Goal: Task Accomplishment & Management: Complete application form

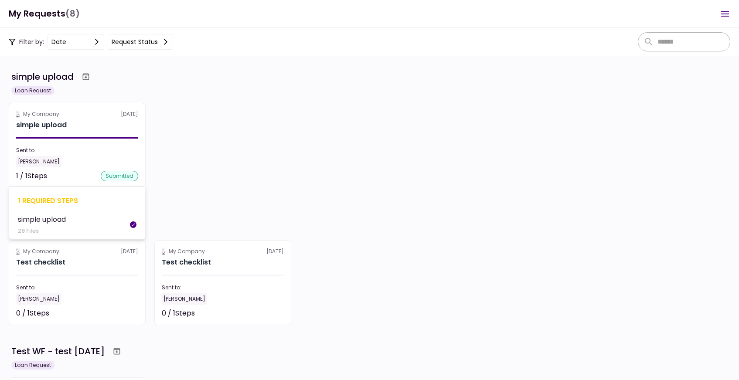
click at [83, 130] on div "simple upload" at bounding box center [77, 125] width 122 height 10
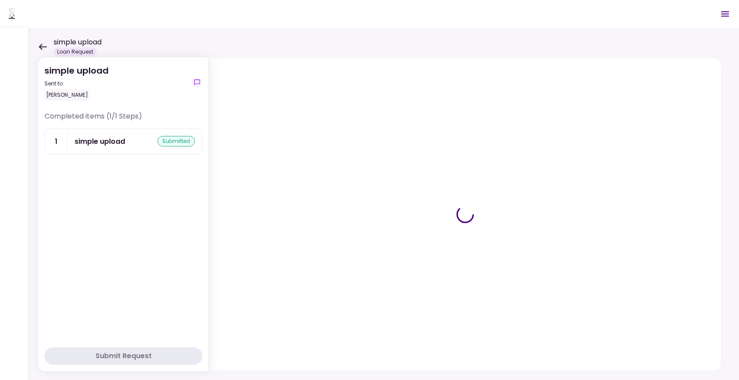
click at [119, 140] on div "simple upload" at bounding box center [100, 141] width 51 height 11
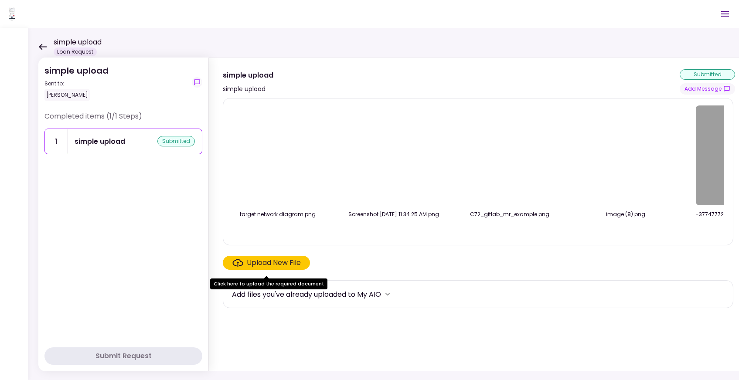
click at [261, 268] on div "Upload New File" at bounding box center [274, 263] width 54 height 10
click at [0, 0] on input "Upload New File" at bounding box center [0, 0] width 0 height 0
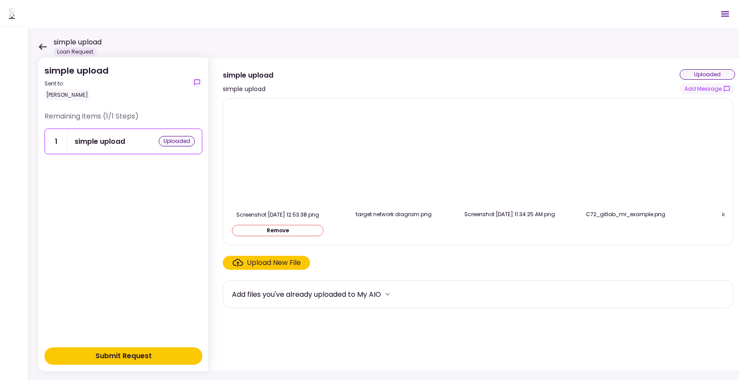
click at [280, 229] on button "Remove" at bounding box center [278, 230] width 92 height 11
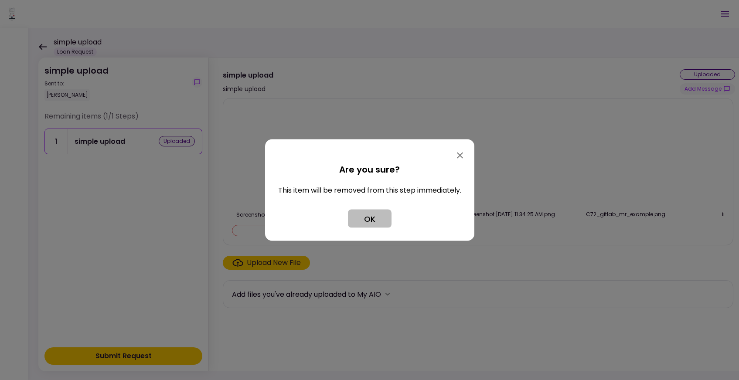
click at [373, 220] on button "OK" at bounding box center [370, 219] width 44 height 18
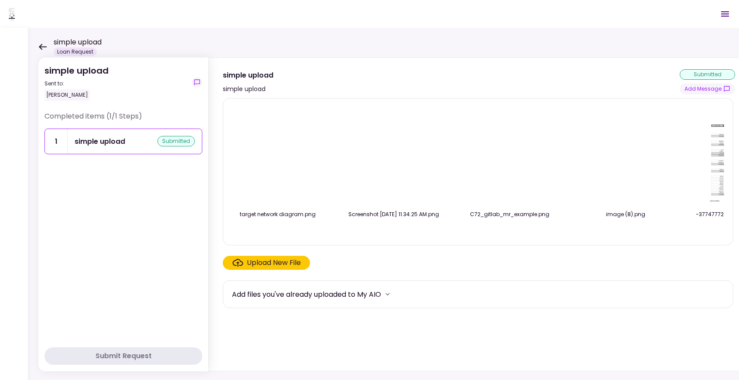
click at [263, 263] on div "Upload New File" at bounding box center [274, 263] width 54 height 10
click at [0, 0] on input "Upload New File" at bounding box center [0, 0] width 0 height 0
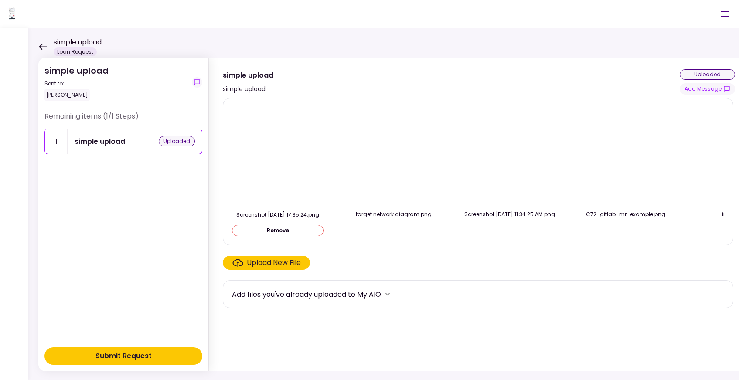
click at [273, 233] on button "Remove" at bounding box center [278, 230] width 92 height 11
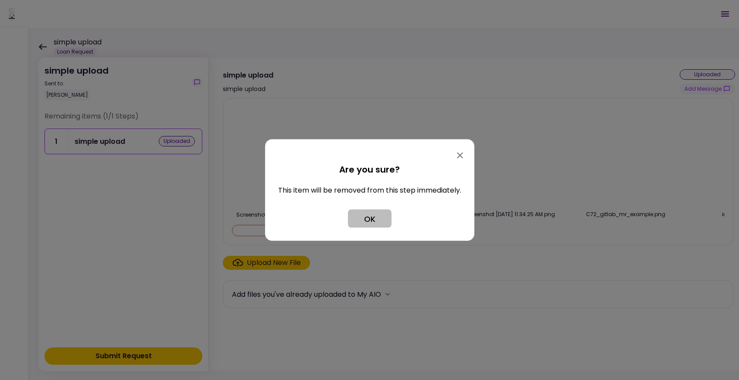
click at [380, 212] on button "OK" at bounding box center [370, 219] width 44 height 18
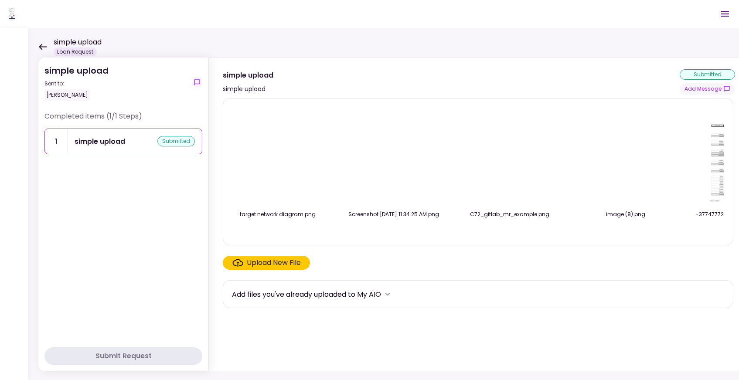
click at [276, 270] on label "Upload New File" at bounding box center [266, 263] width 87 height 14
click at [0, 0] on input "Upload New File" at bounding box center [0, 0] width 0 height 0
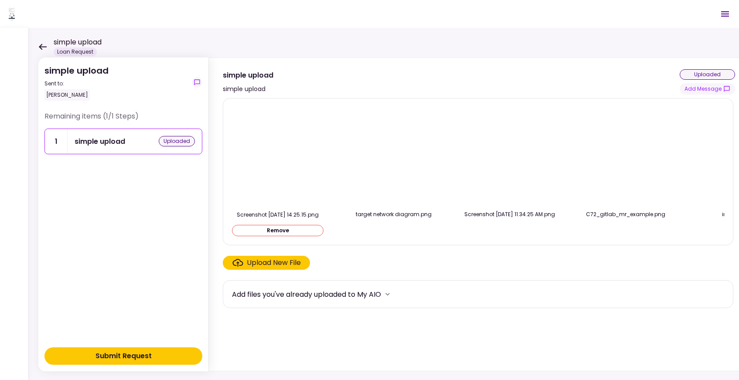
click at [289, 230] on button "Remove" at bounding box center [278, 230] width 92 height 11
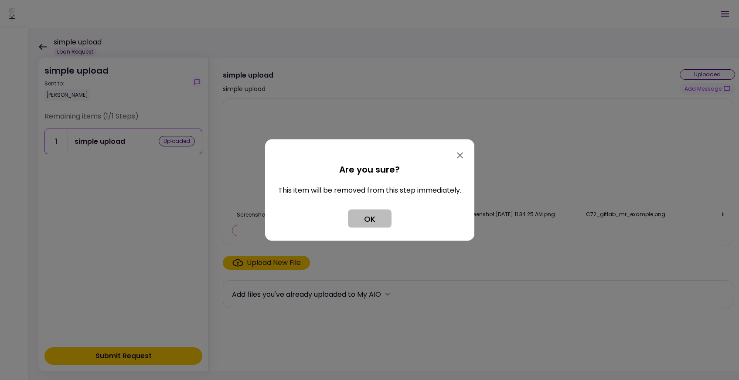
click at [368, 226] on button "OK" at bounding box center [370, 219] width 44 height 18
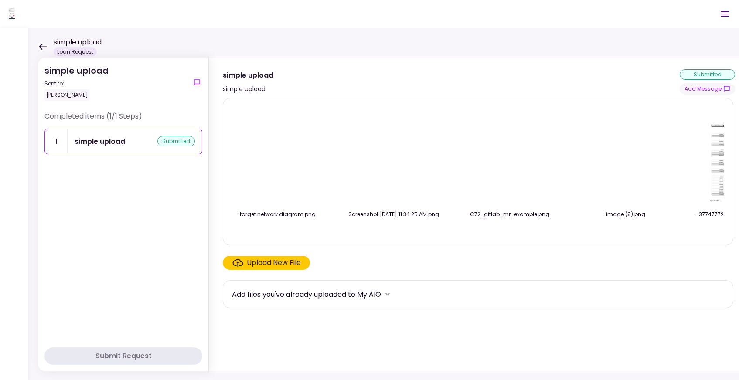
click at [271, 259] on label "Upload New File" at bounding box center [266, 263] width 87 height 14
click at [0, 0] on input "Upload New File" at bounding box center [0, 0] width 0 height 0
click at [626, 156] on img at bounding box center [626, 156] width 0 height 0
click at [253, 268] on div "Upload New File" at bounding box center [274, 263] width 54 height 10
click at [0, 0] on input "Upload New File" at bounding box center [0, 0] width 0 height 0
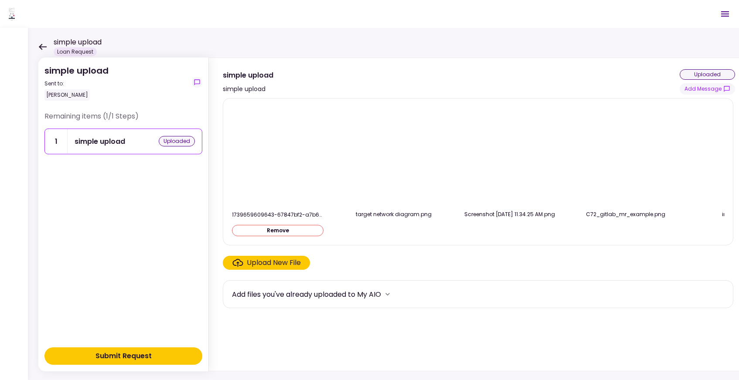
click at [133, 356] on div "Submit Request" at bounding box center [123, 356] width 56 height 10
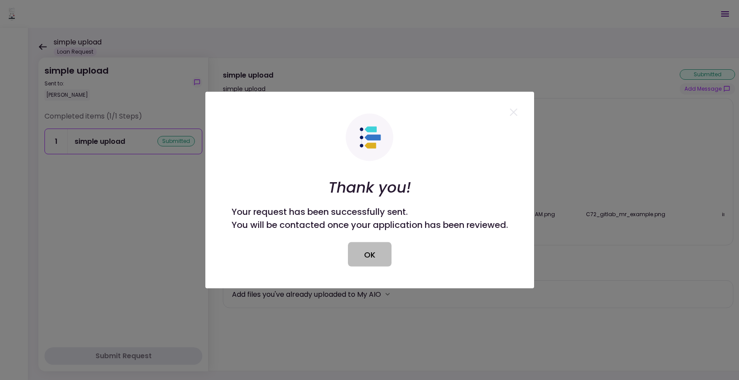
click at [369, 249] on button "OK" at bounding box center [370, 254] width 44 height 24
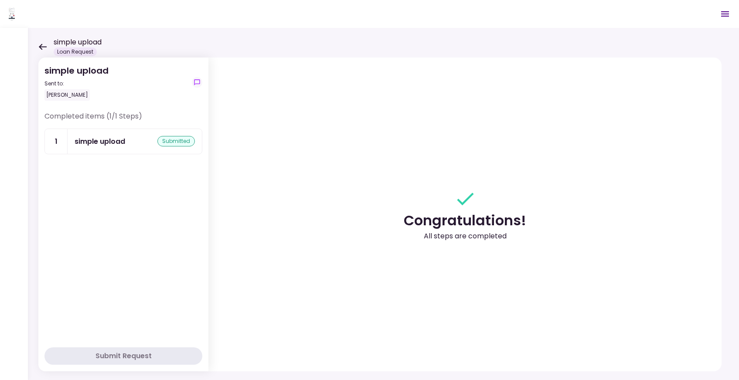
click at [146, 359] on div "Submit Request" at bounding box center [123, 356] width 56 height 10
click at [125, 152] on div "simple upload submitted" at bounding box center [135, 141] width 134 height 25
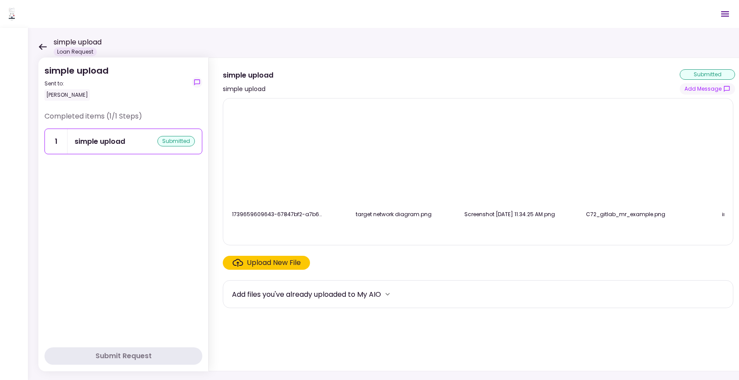
click at [131, 356] on div "Submit Request" at bounding box center [123, 356] width 56 height 10
click at [42, 47] on icon at bounding box center [42, 47] width 8 height 7
